Goal: Check status: Check status

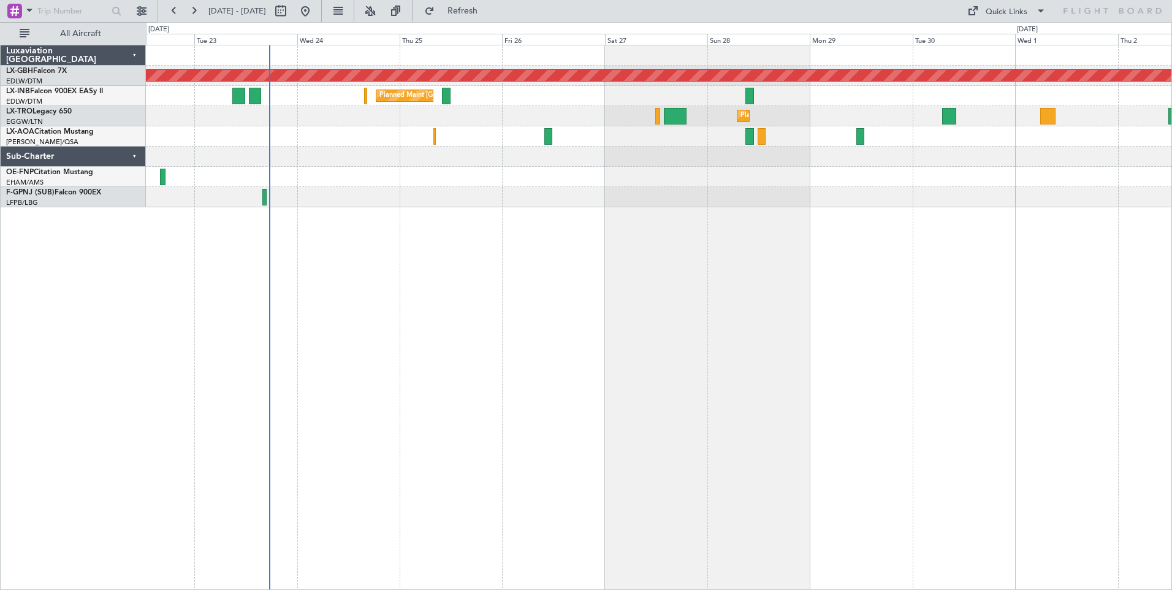
click at [558, 249] on div "Planned Maint Nurnberg Planned Maint [GEOGRAPHIC_DATA] ([GEOGRAPHIC_DATA]) Plan…" at bounding box center [659, 317] width 1026 height 545
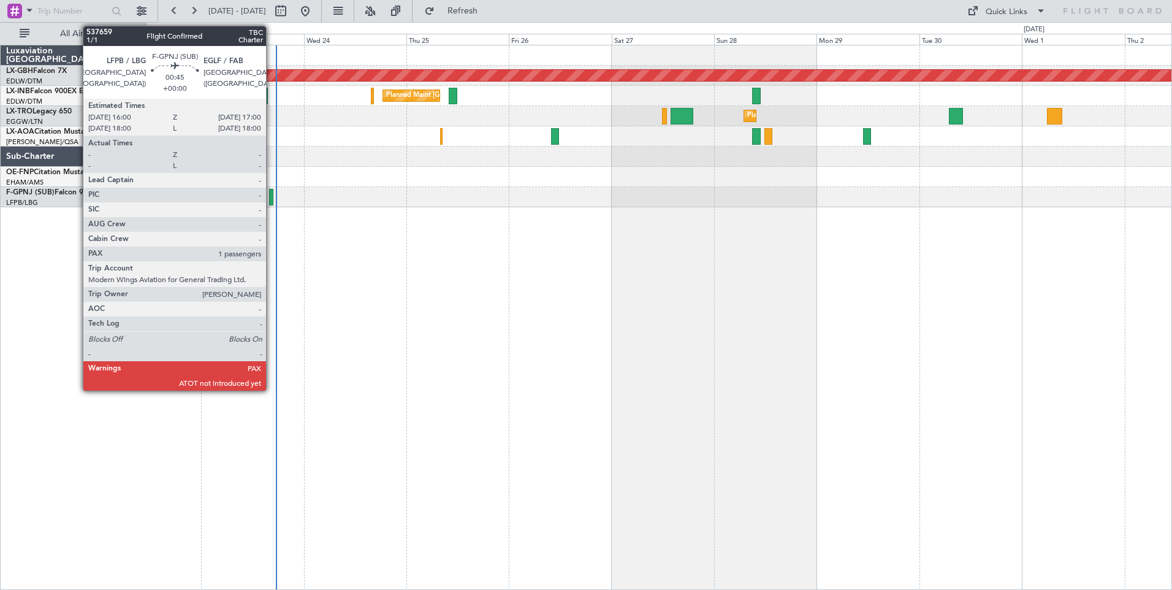
click at [272, 195] on div at bounding box center [271, 197] width 4 height 17
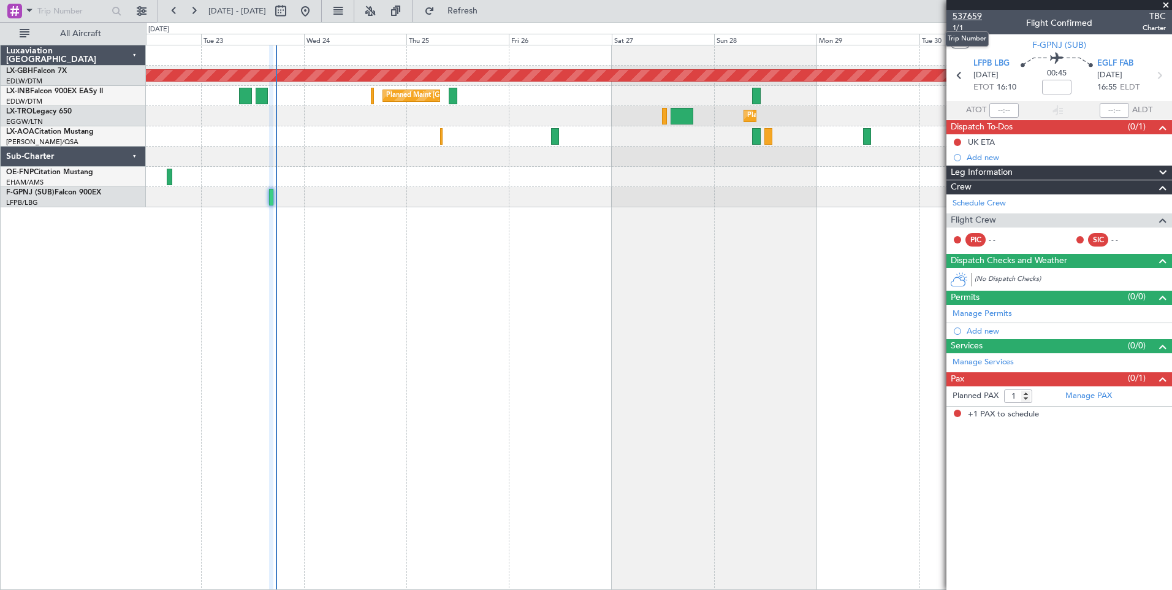
click at [964, 15] on span "537659" at bounding box center [967, 16] width 29 height 13
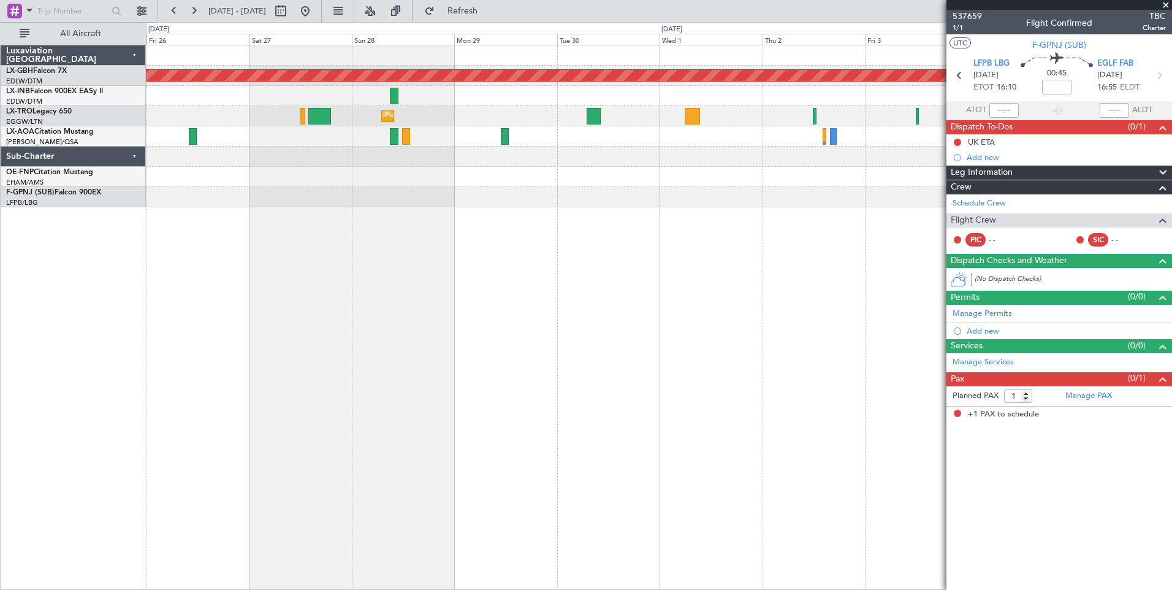
click at [161, 249] on div "Planned Maint Nurnberg Planned Maint [GEOGRAPHIC_DATA] ([GEOGRAPHIC_DATA]) Plan…" at bounding box center [659, 317] width 1026 height 545
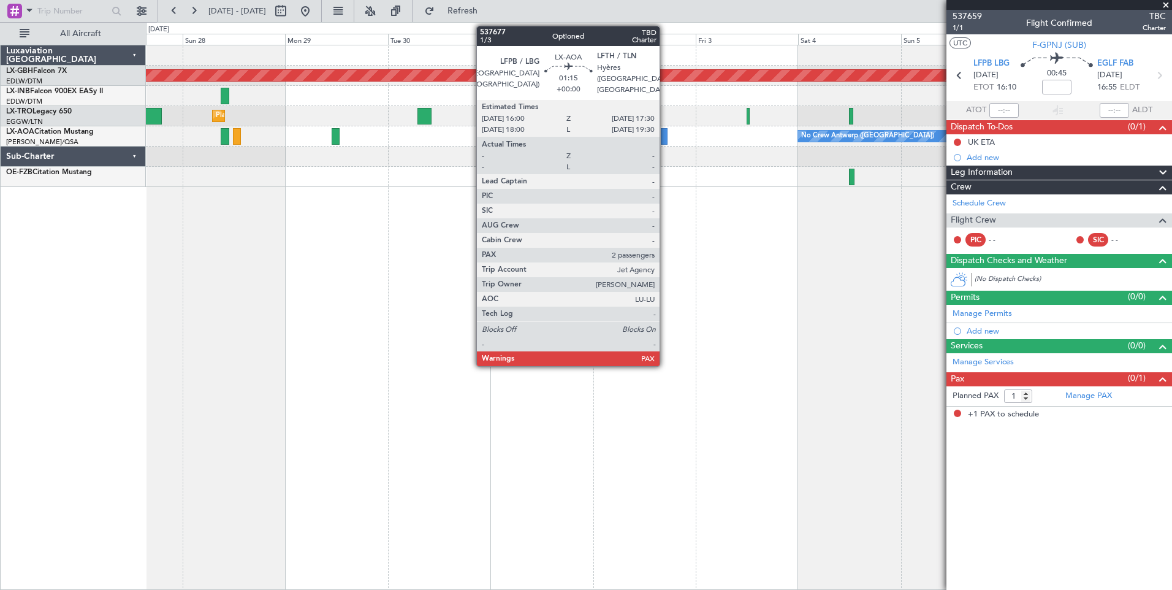
click at [665, 136] on div at bounding box center [664, 136] width 7 height 17
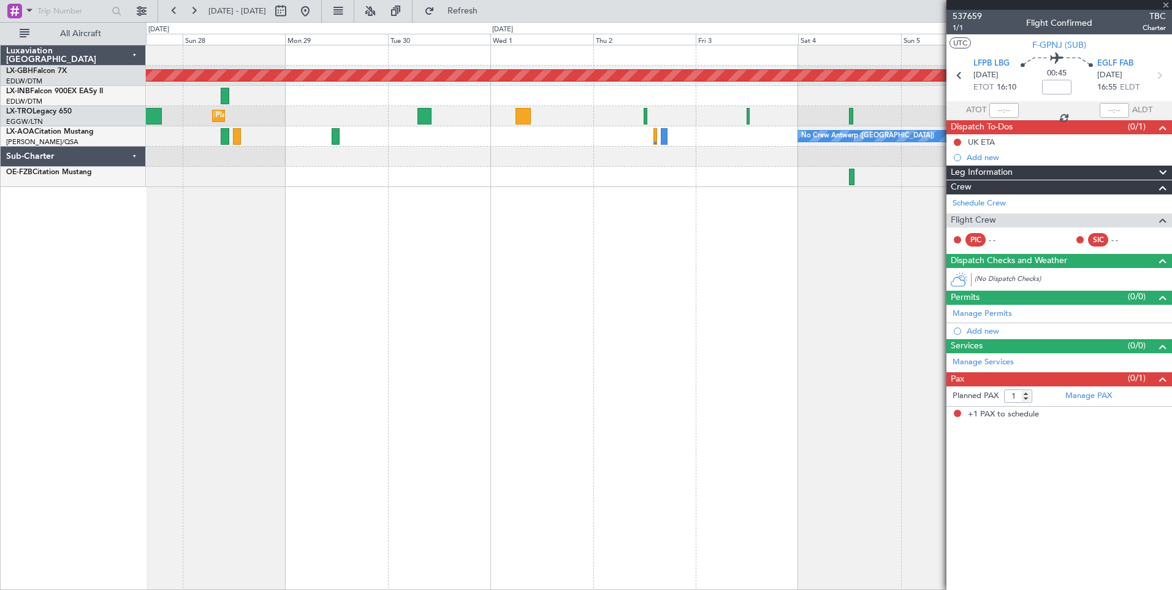
type input "2"
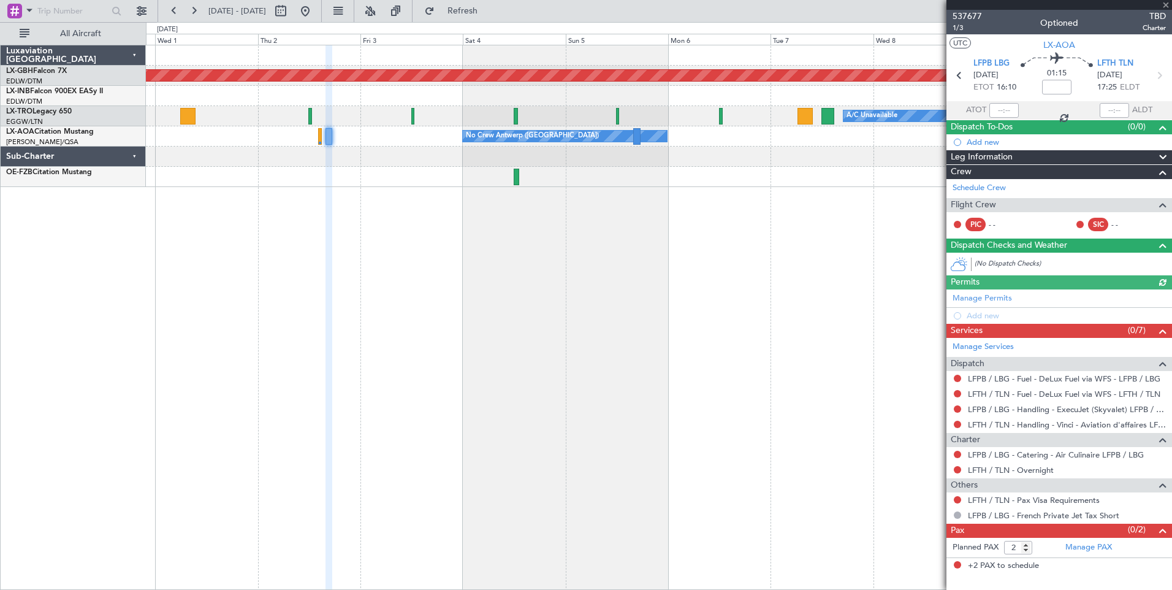
click at [386, 177] on div "Planned Maint Nurnberg A/C Unavailable Planned Maint [GEOGRAPHIC_DATA] ([GEOGRA…" at bounding box center [659, 317] width 1026 height 545
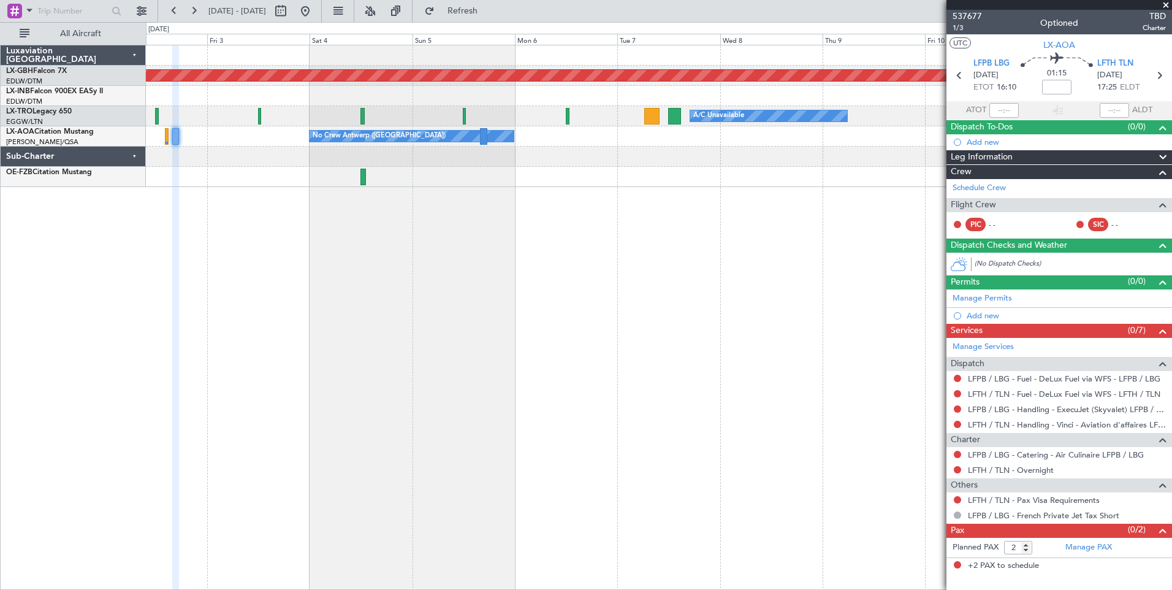
click at [640, 209] on div "Planned Maint Nurnberg A/C Unavailable Planned Maint [GEOGRAPHIC_DATA] (Riga In…" at bounding box center [659, 317] width 1026 height 545
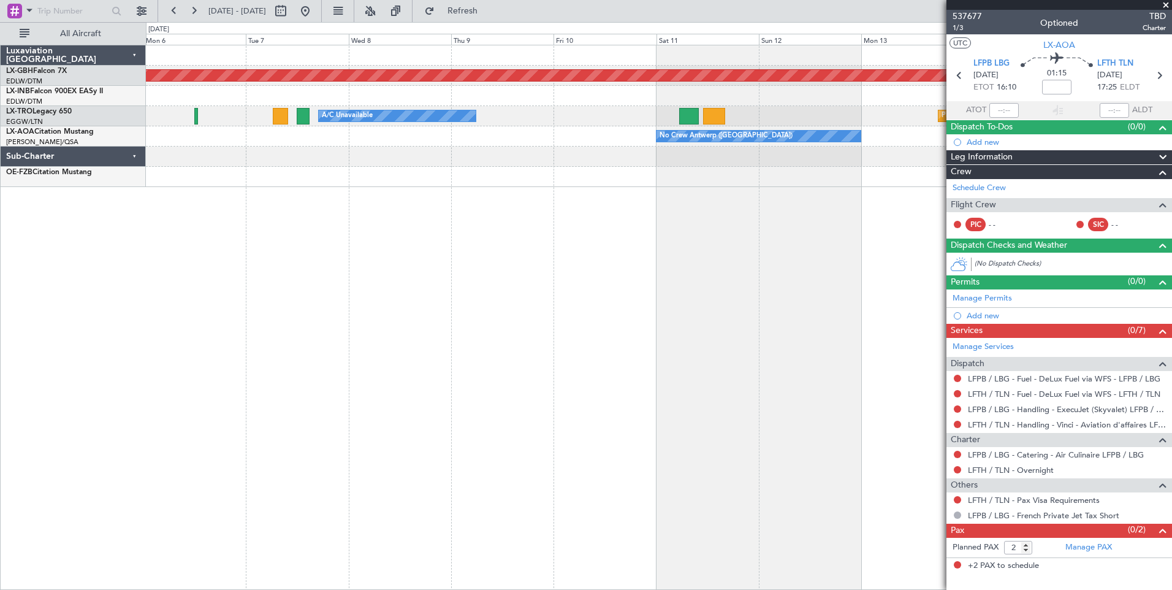
click at [465, 183] on div "Planned Maint Nurnberg A/C Unavailable Planned Maint [GEOGRAPHIC_DATA] (Riga In…" at bounding box center [659, 317] width 1026 height 545
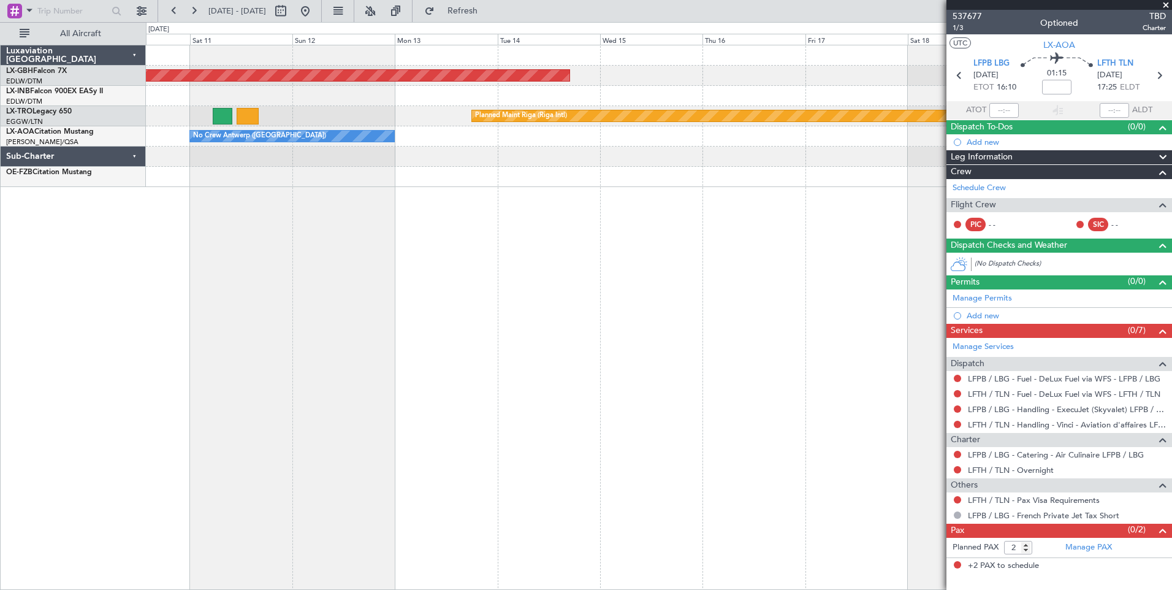
click at [210, 172] on div "Planned Maint Nurnberg Planned Maint [GEOGRAPHIC_DATA] (Riga Intl) A/C Unavaila…" at bounding box center [659, 317] width 1026 height 545
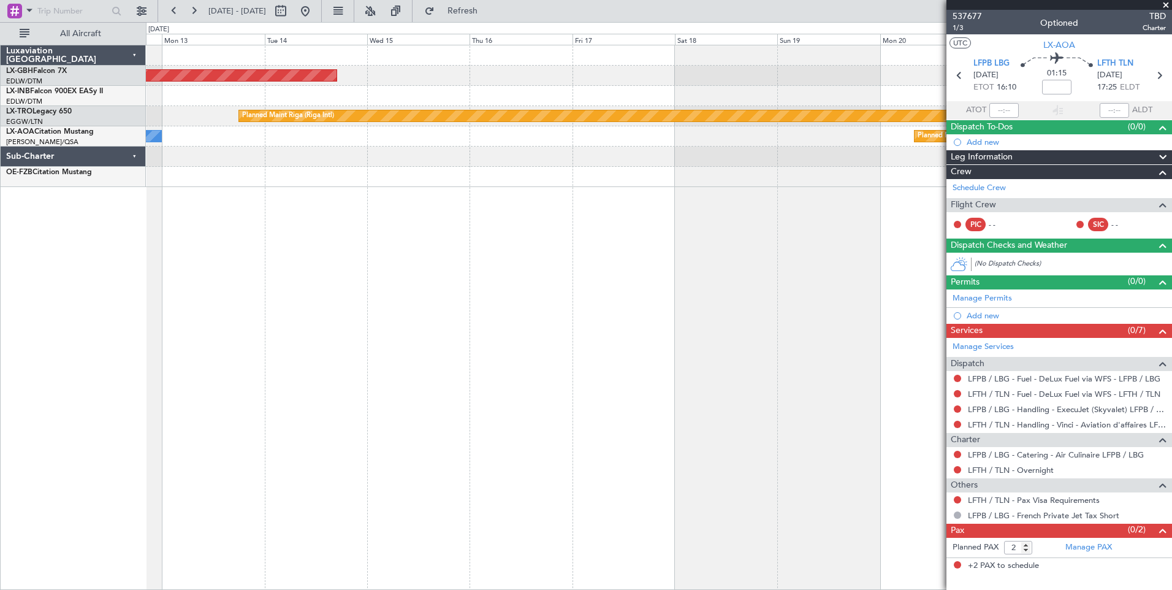
click at [638, 215] on div "Planned Maint Nurnberg Planned Maint [GEOGRAPHIC_DATA] (Riga Intl) Planned Main…" at bounding box center [659, 317] width 1026 height 545
